Goal: Task Accomplishment & Management: Use online tool/utility

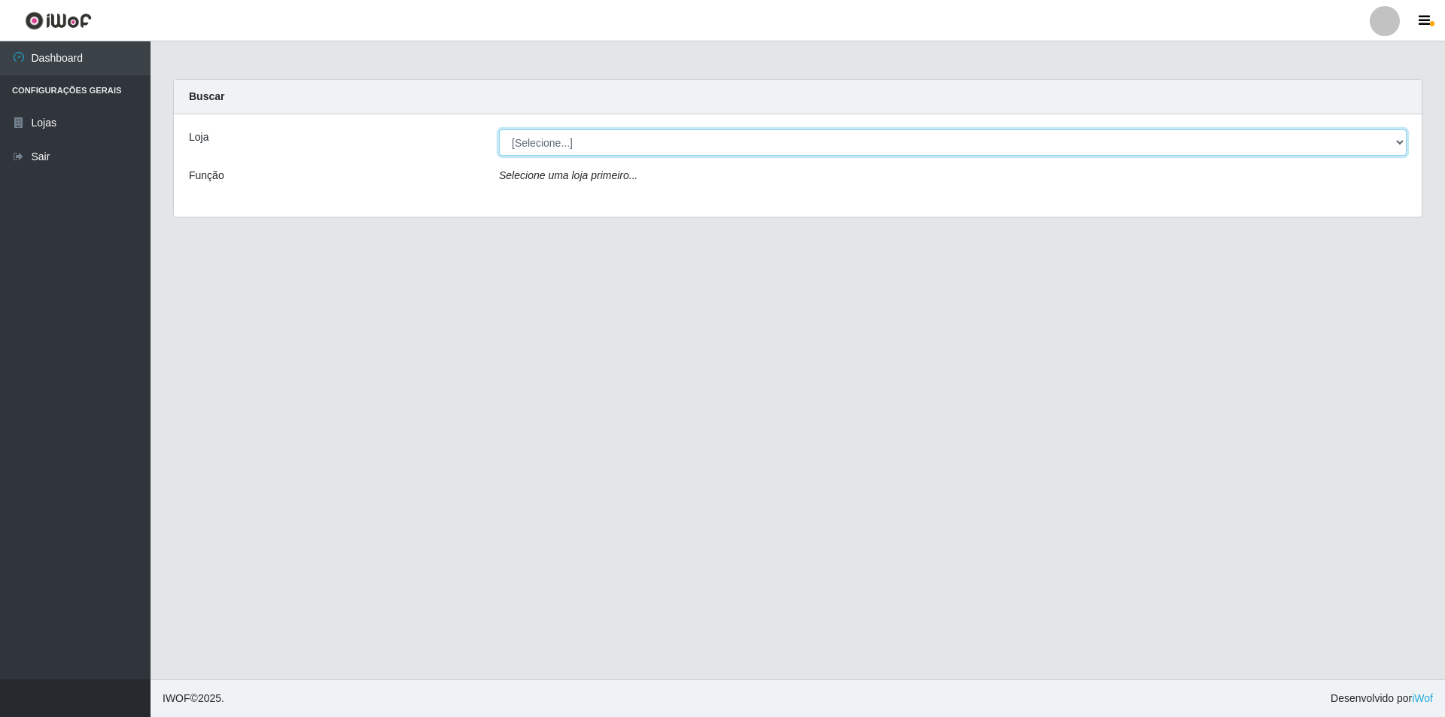
drag, startPoint x: 726, startPoint y: 138, endPoint x: 707, endPoint y: 149, distance: 21.6
click at [726, 138] on select "[Selecione...] Extrabom - Loja 01 Centro de Distribuição" at bounding box center [952, 142] width 907 height 26
click at [499, 129] on select "[Selecione...] Extrabom - Loja 01 Centro de Distribuição" at bounding box center [952, 142] width 907 height 26
click at [582, 150] on select "[Selecione...] Extrabom - Loja 01 Centro de Distribuição" at bounding box center [952, 142] width 907 height 26
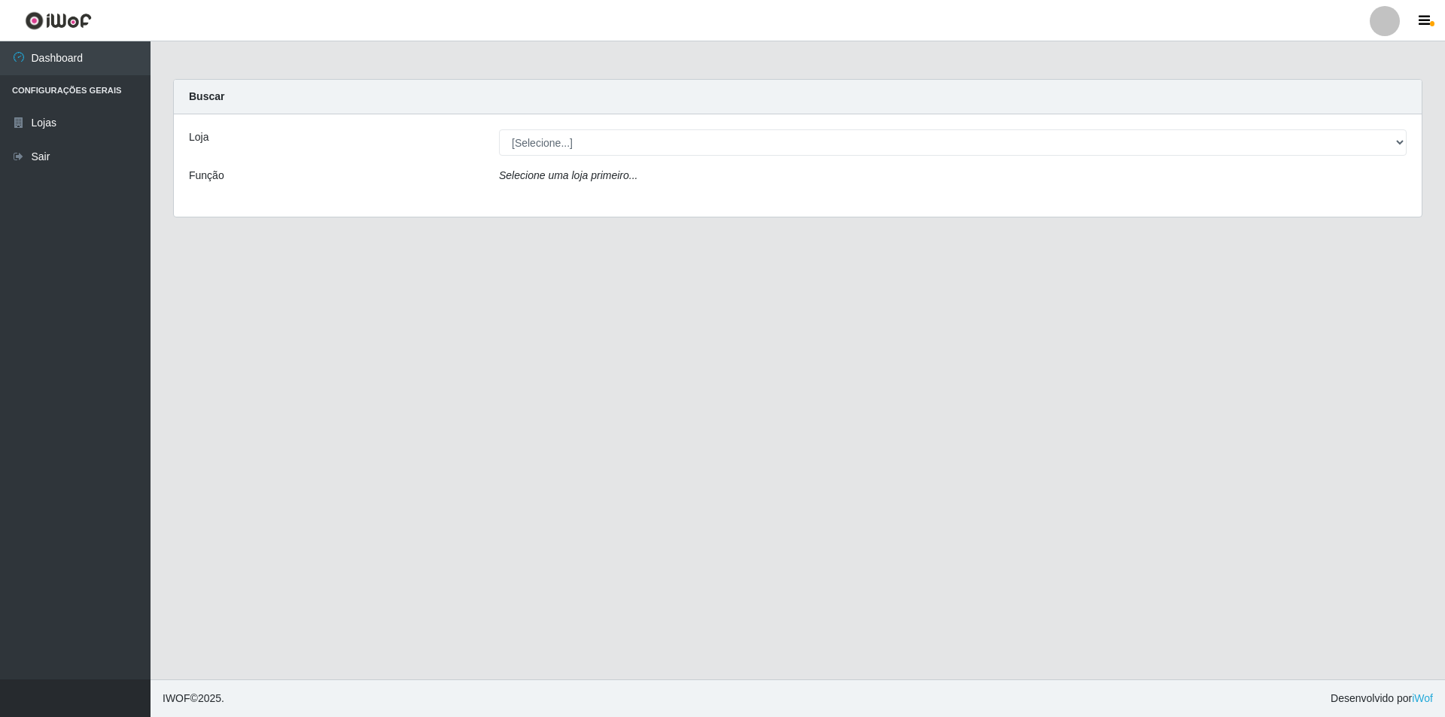
click at [560, 199] on div "Loja [Selecione...] Extrabom - Loja 01 Centro de Distribuição Função Selecione …" at bounding box center [797, 165] width 1247 height 102
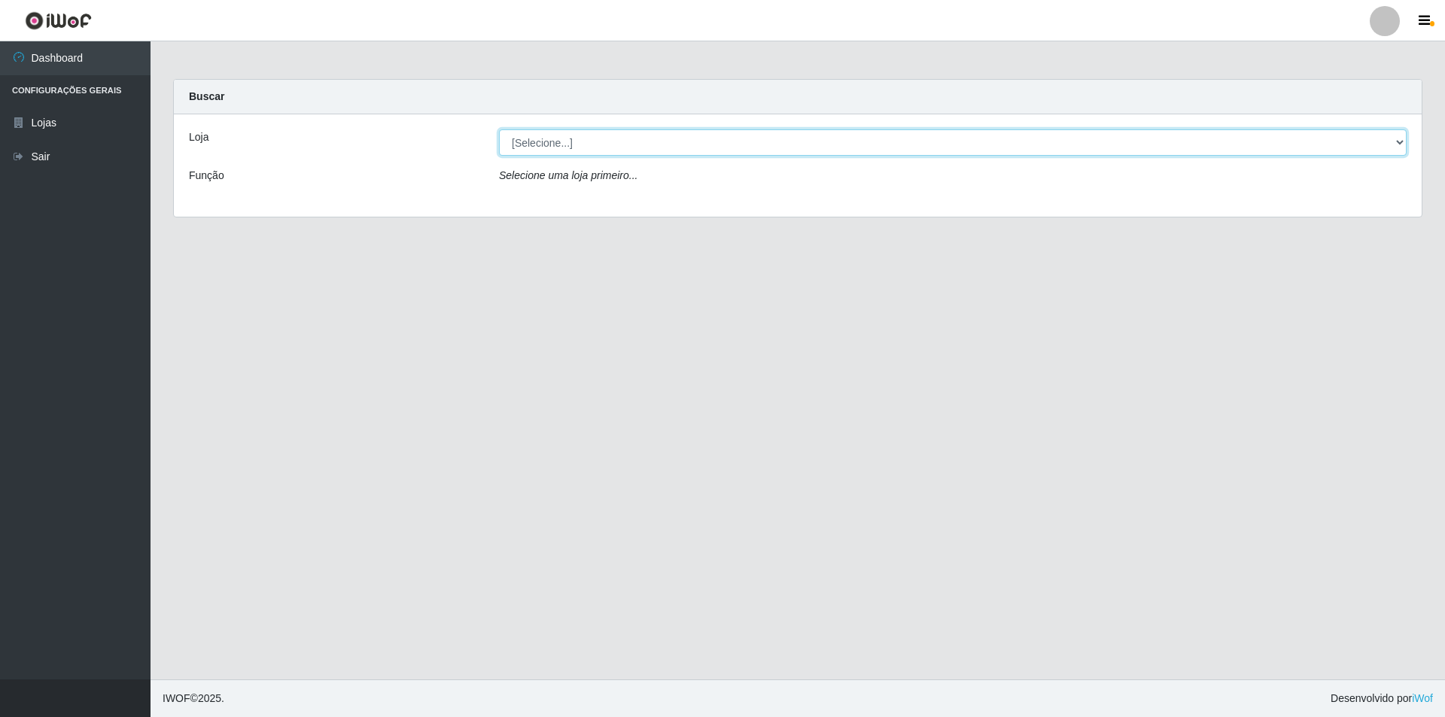
click at [586, 153] on select "[Selecione...] Extrabom - Loja 01 Centro de Distribuição" at bounding box center [952, 142] width 907 height 26
select select "435"
click at [499, 129] on select "[Selecione...] Extrabom - Loja 01 Centro de Distribuição" at bounding box center [952, 142] width 907 height 26
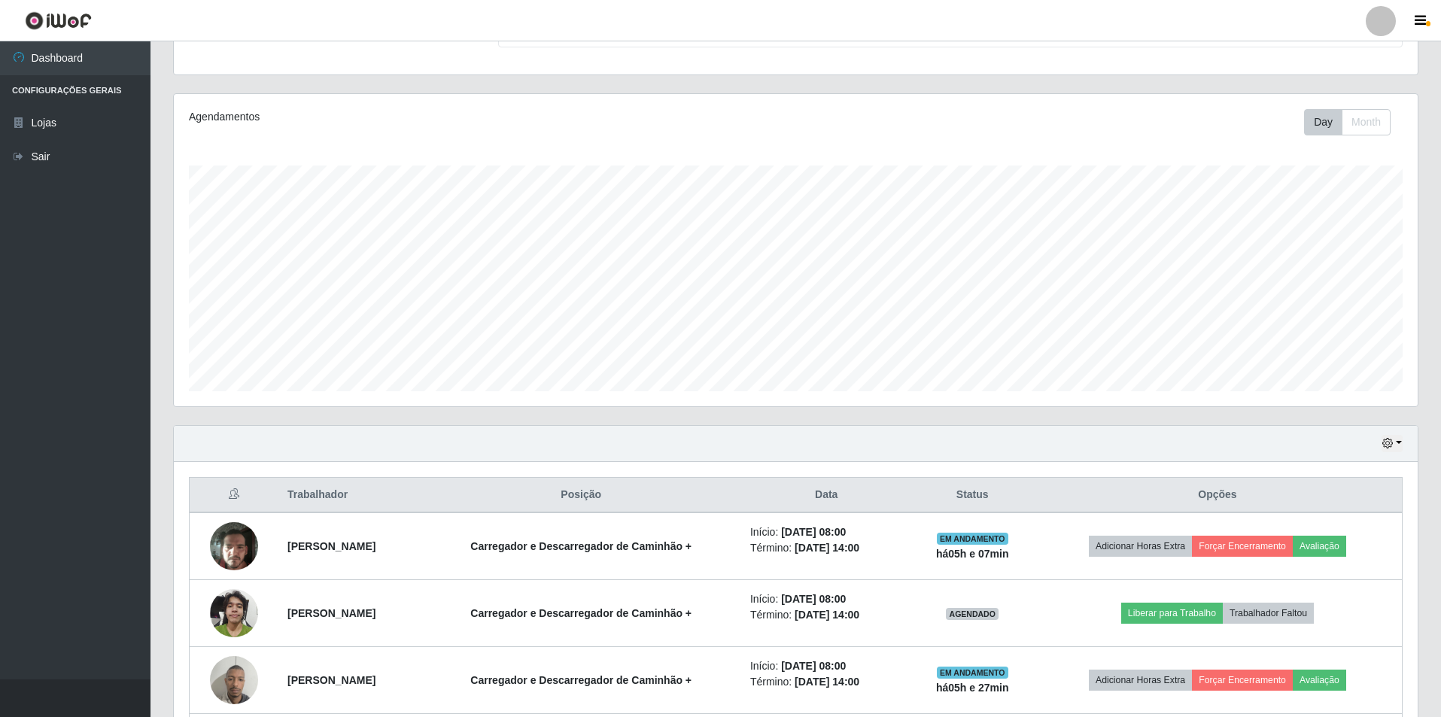
scroll to position [282, 0]
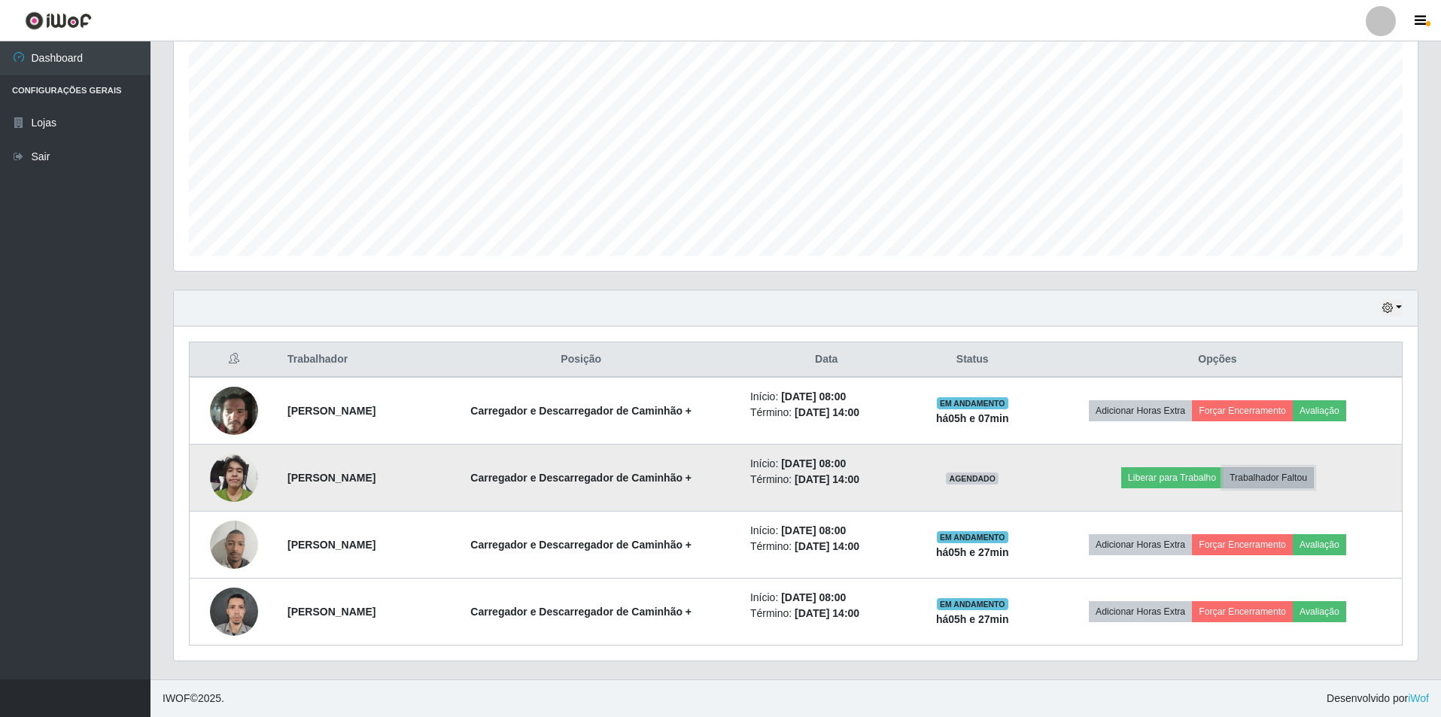
click at [1288, 477] on button "Trabalhador Faltou" at bounding box center [1268, 477] width 91 height 21
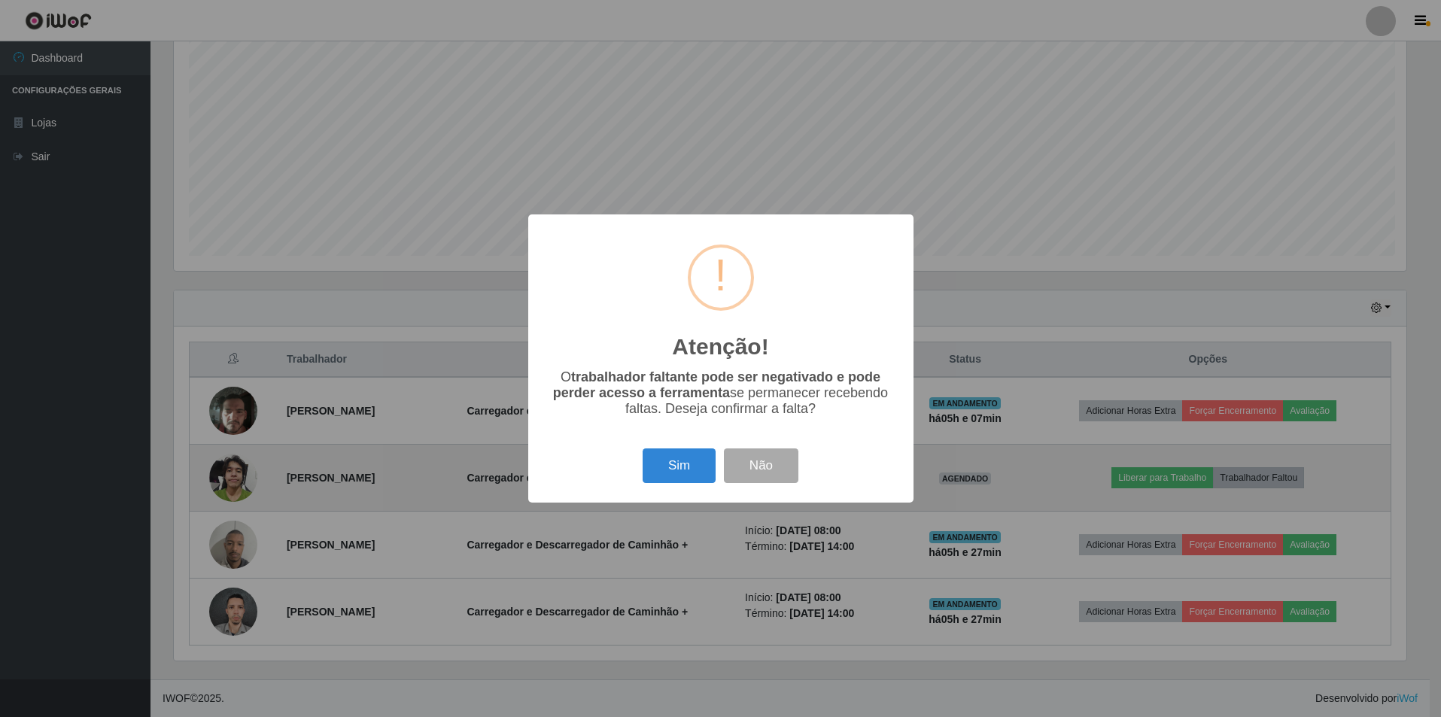
scroll to position [312, 1236]
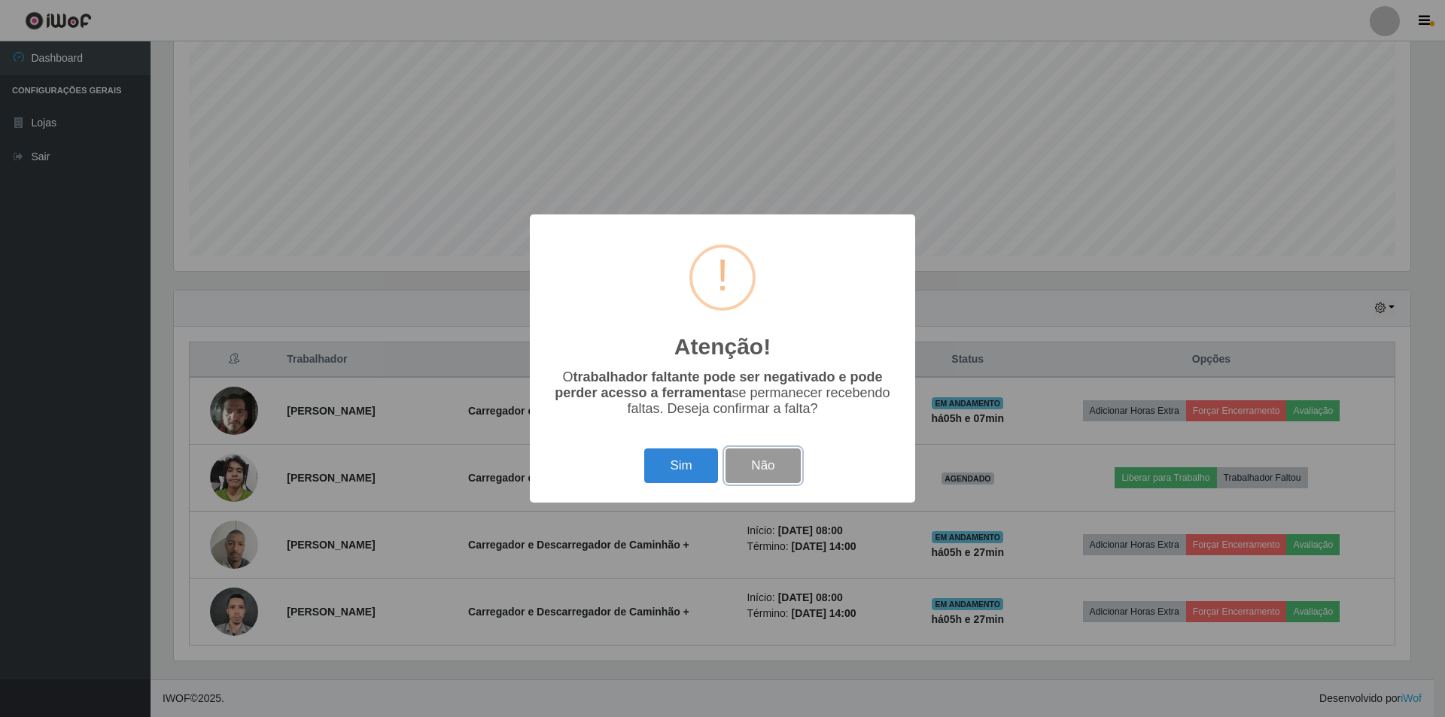
click at [782, 473] on button "Não" at bounding box center [762, 465] width 74 height 35
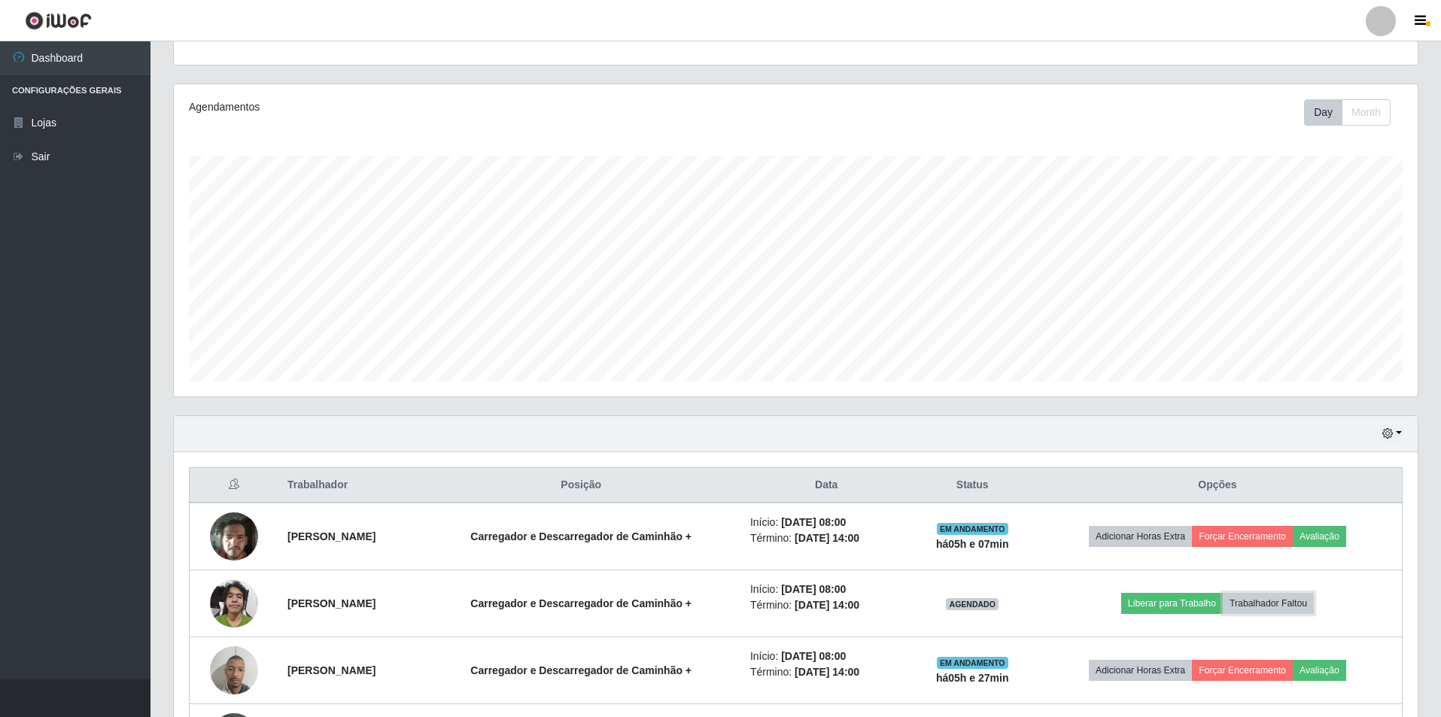
scroll to position [0, 0]
